Goal: Navigation & Orientation: Find specific page/section

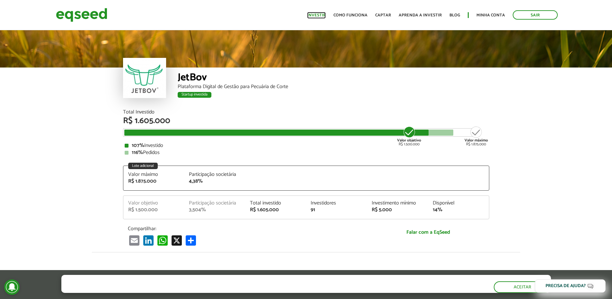
click at [318, 16] on link "Investir" at bounding box center [316, 15] width 19 height 4
